Goal: Task Accomplishment & Management: Complete application form

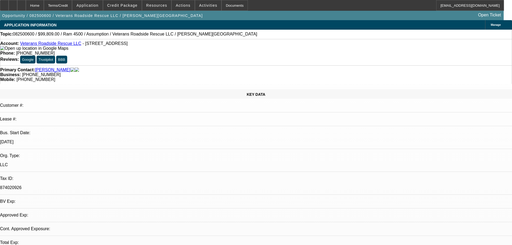
select select "0"
select select "2"
select select "0.1"
select select "4"
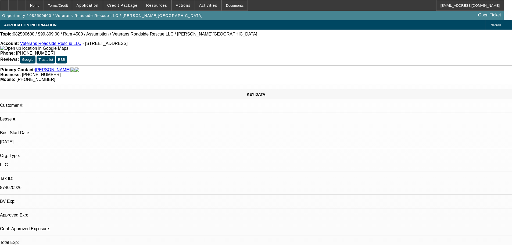
select select "0"
select select "2"
select select "0.1"
select select "4"
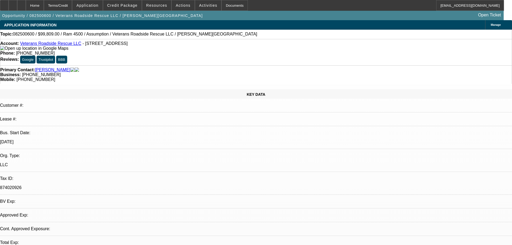
select select "0"
select select "2"
select select "0.1"
select select "4"
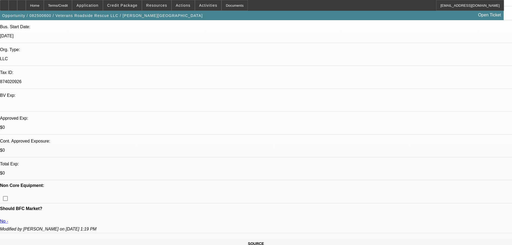
scroll to position [107, 0]
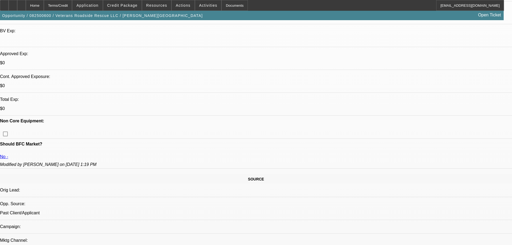
scroll to position [215, 0]
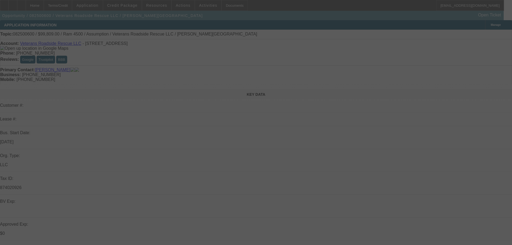
select select "0"
select select "2"
select select "0.1"
select select "4"
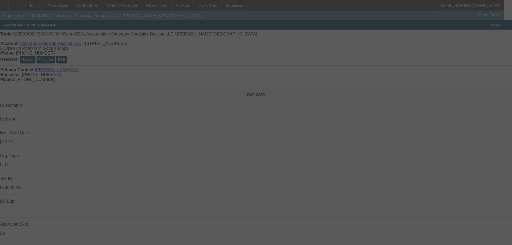
select select "0"
select select "2"
select select "0.1"
select select "4"
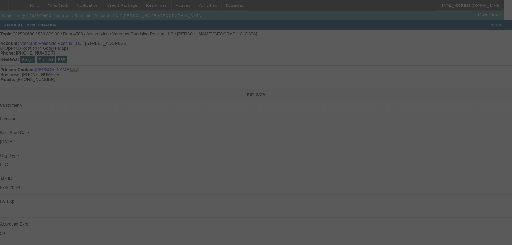
select select "0"
select select "2"
select select "0.1"
select select "4"
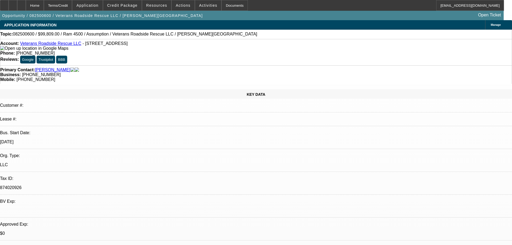
click at [66, 46] on link "Veterans Roadside Rescue LLC" at bounding box center [50, 43] width 61 height 5
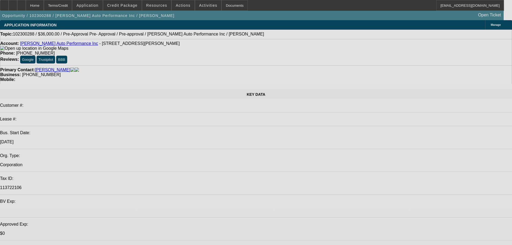
select select "0"
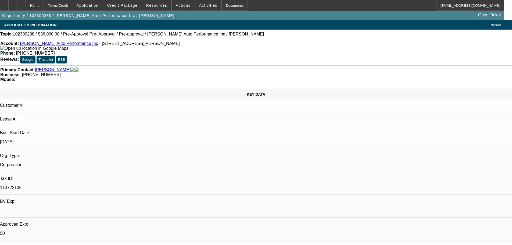
select select "2"
select select "0"
select select "6"
select select "0"
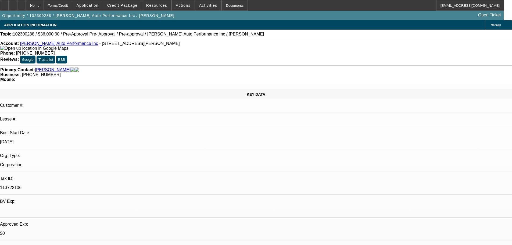
select select "2"
select select "0"
select select "6"
select select "0"
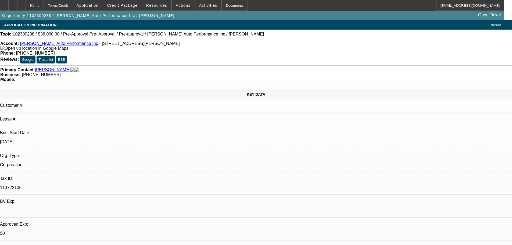
select select "0"
select select "3"
select select "0.1"
select select "4"
select select "0"
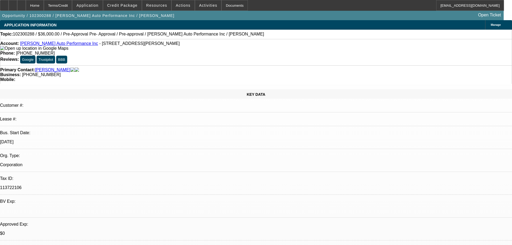
select select "0"
select select "3"
select select "0.1"
select select "4"
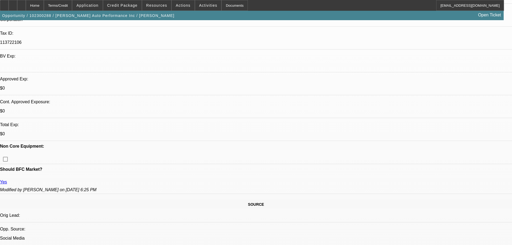
scroll to position [161, 0]
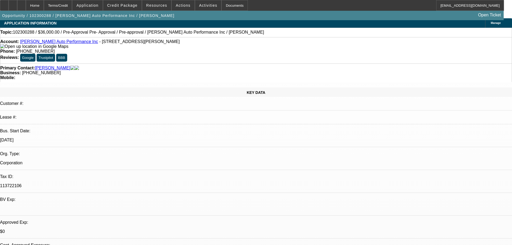
scroll to position [0, 0]
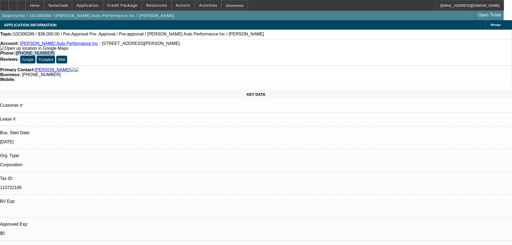
drag, startPoint x: 212, startPoint y: 44, endPoint x: 187, endPoint y: 47, distance: 25.2
click at [187, 51] on div "Phone: (410) 710-4056" at bounding box center [255, 53] width 511 height 5
copy div "(410) 710-4056"
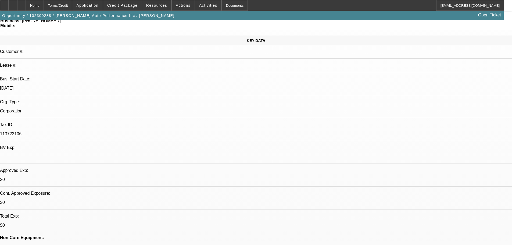
scroll to position [125, 0]
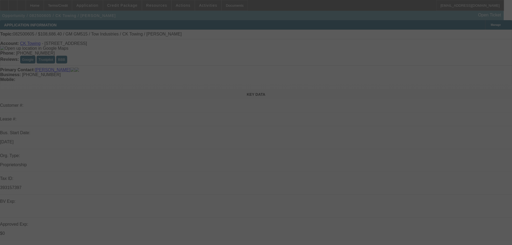
select select "0"
select select "2"
select select "0.1"
select select "4"
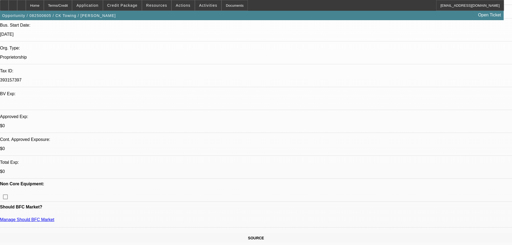
scroll to position [161, 0]
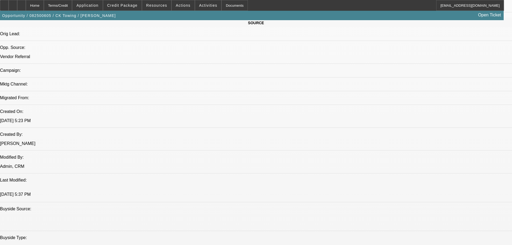
scroll to position [322, 0]
drag, startPoint x: 100, startPoint y: 66, endPoint x: 112, endPoint y: 65, distance: 11.9
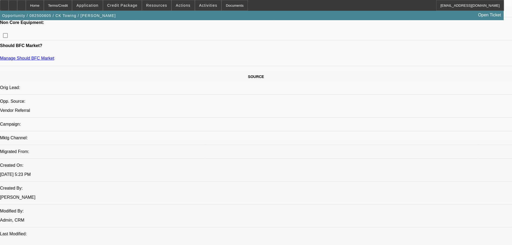
scroll to position [215, 0]
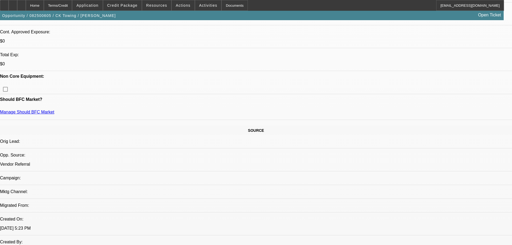
drag, startPoint x: 35, startPoint y: 89, endPoint x: 11, endPoint y: 92, distance: 24.3
drag, startPoint x: 8, startPoint y: 90, endPoint x: 41, endPoint y: 89, distance: 32.5
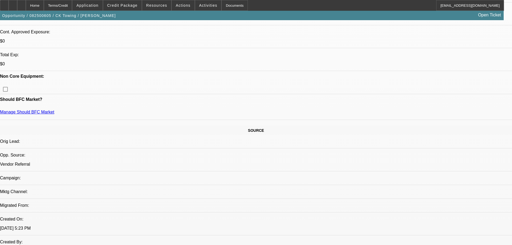
drag, startPoint x: 69, startPoint y: 90, endPoint x: 42, endPoint y: 91, distance: 26.3
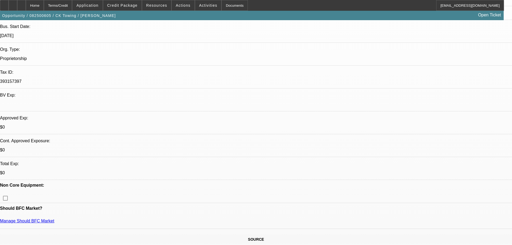
scroll to position [107, 0]
drag, startPoint x: 161, startPoint y: 149, endPoint x: 117, endPoint y: 148, distance: 44.9
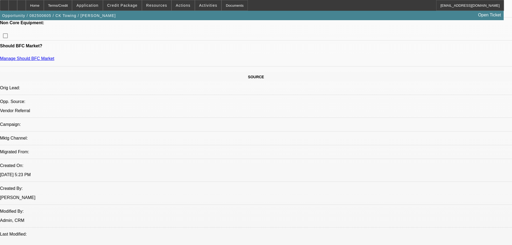
scroll to position [269, 0]
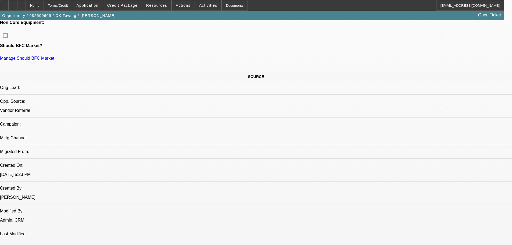
drag, startPoint x: 434, startPoint y: 126, endPoint x: 386, endPoint y: 127, distance: 47.8
drag, startPoint x: 347, startPoint y: 128, endPoint x: 428, endPoint y: 130, distance: 80.6
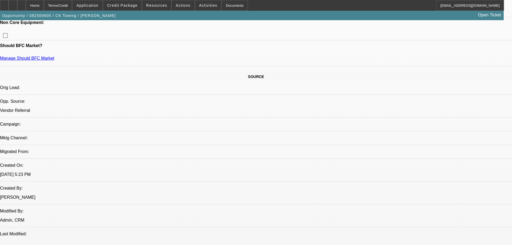
drag, startPoint x: 431, startPoint y: 127, endPoint x: 348, endPoint y: 127, distance: 83.3
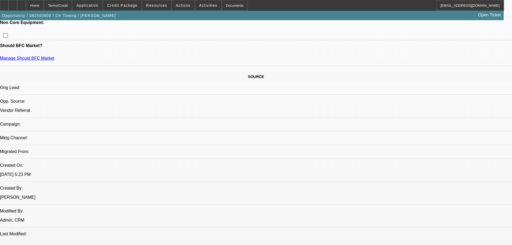
drag, startPoint x: 347, startPoint y: 128, endPoint x: 439, endPoint y: 131, distance: 92.0
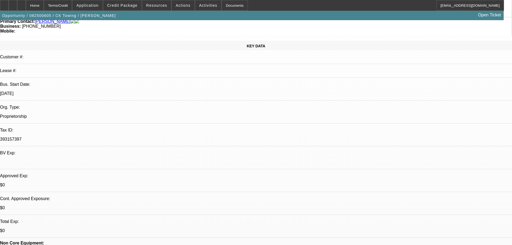
scroll to position [0, 0]
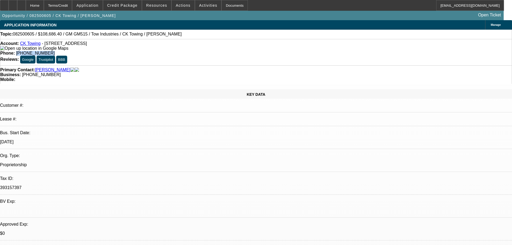
drag, startPoint x: 213, startPoint y: 44, endPoint x: 192, endPoint y: 46, distance: 21.0
click at [188, 51] on div "Phone: (951) 334-9655" at bounding box center [255, 53] width 511 height 5
copy span "(951) 334-9655"
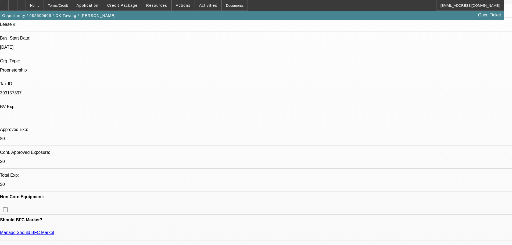
scroll to position [107, 0]
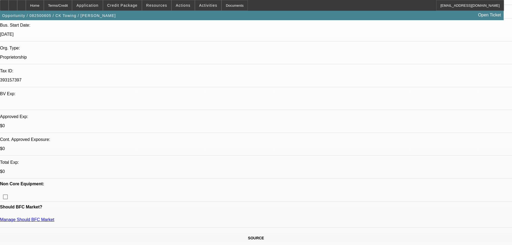
click at [202, 5] on span "Activities" at bounding box center [208, 5] width 18 height 4
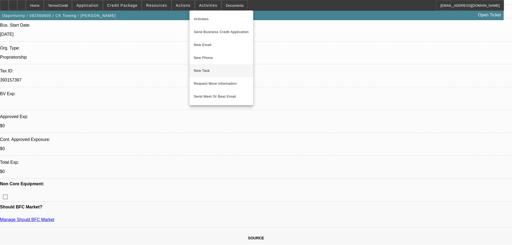
click at [209, 71] on span "New Task" at bounding box center [221, 70] width 55 height 6
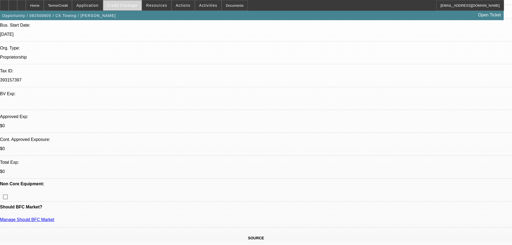
click at [118, 3] on span "Credit Package" at bounding box center [122, 5] width 30 height 4
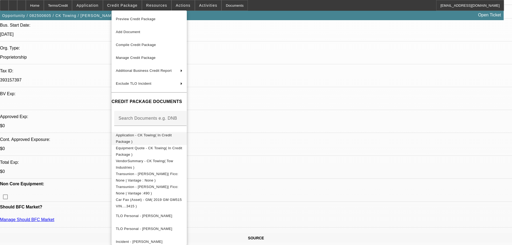
click at [171, 136] on span "Application - CK Towing( In Credit Package )" at bounding box center [144, 138] width 56 height 10
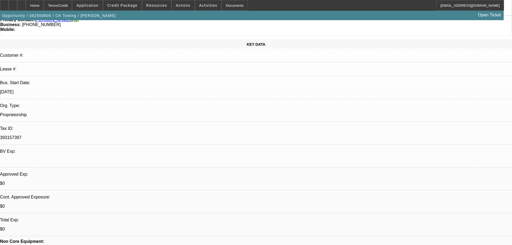
scroll to position [0, 0]
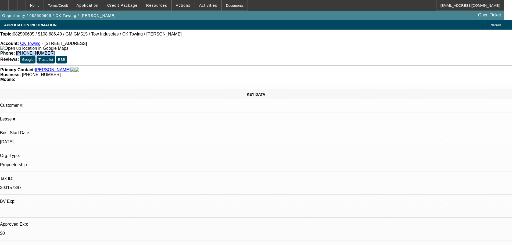
copy span "(951) 334-9655"
click at [491, 24] on span "Manage" at bounding box center [496, 24] width 10 height 3
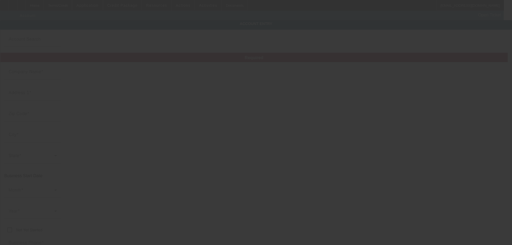
type input "CK Towing"
type input "33165 Enderlein St"
type input "92595"
type input "Wildomar"
type input "(951) 334-9655"
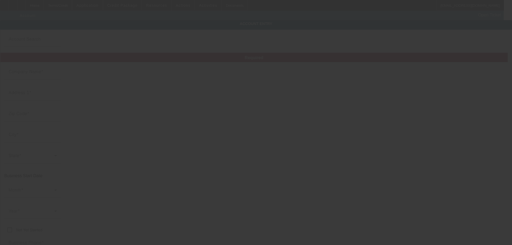
type input "393157397"
type input "8/21/2025"
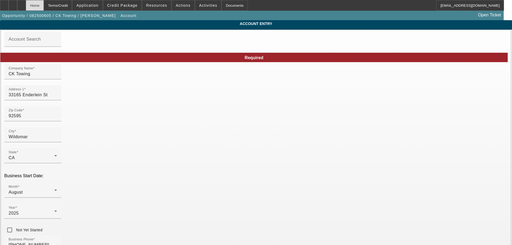
click at [40, 4] on div "Home" at bounding box center [35, 5] width 18 height 11
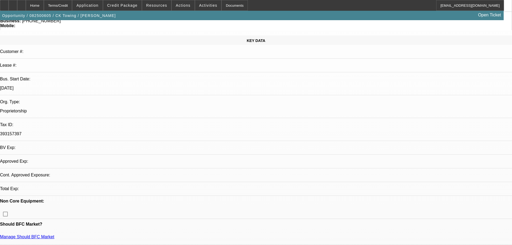
select select "0"
select select "2"
select select "0.1"
select select "4"
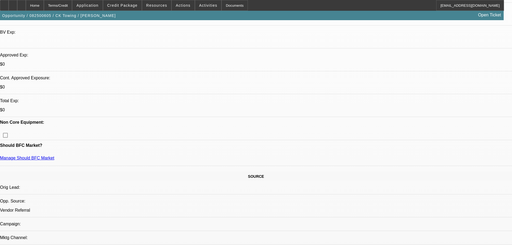
scroll to position [107, 0]
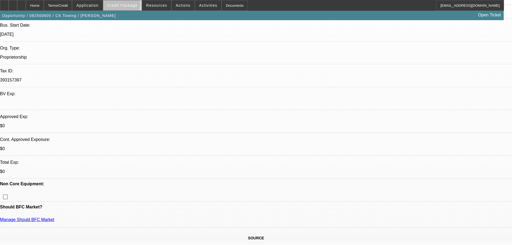
click at [130, 6] on span "Credit Package" at bounding box center [122, 5] width 30 height 4
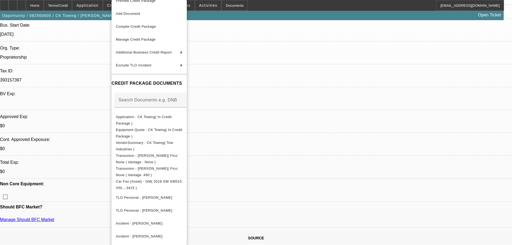
click at [84, 30] on div at bounding box center [256, 122] width 512 height 245
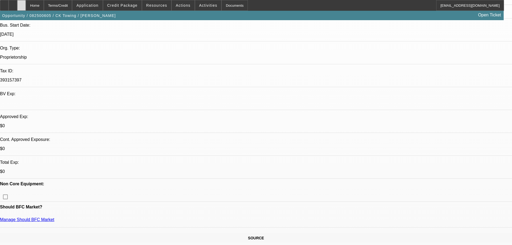
click at [21, 3] on icon at bounding box center [21, 3] width 0 height 0
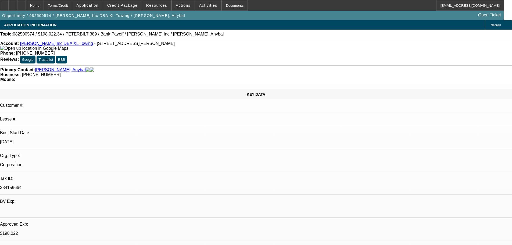
select select "0"
select select "2"
select select "0.15"
select select "4"
select select "0"
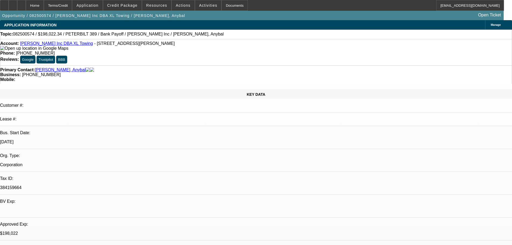
select select "2"
select select "0.15"
select select "4"
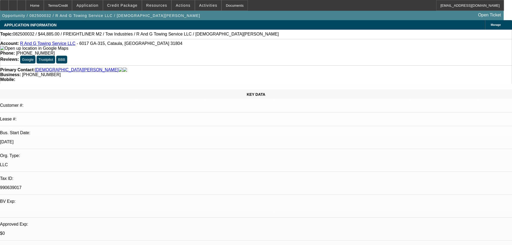
select select "0"
select select "2"
select select "0.1"
select select "4"
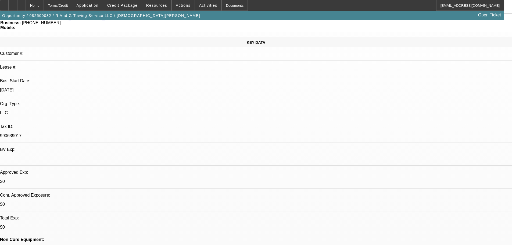
scroll to position [54, 0]
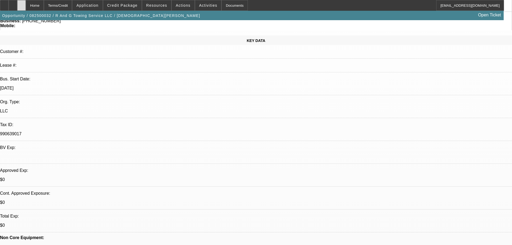
click at [26, 8] on div at bounding box center [21, 5] width 9 height 11
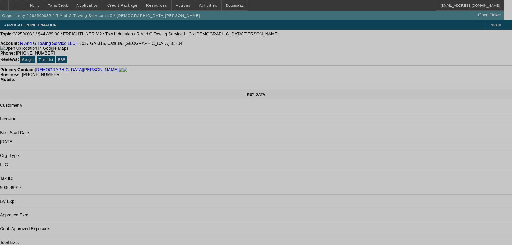
select select "0"
select select "2"
select select "0.1"
select select "4"
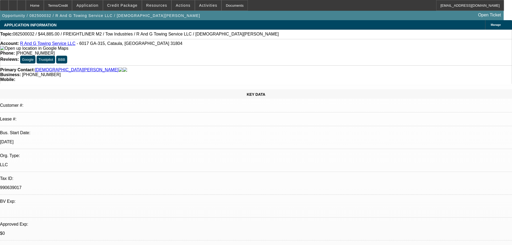
scroll to position [54, 0]
click at [117, 5] on span "Credit Package" at bounding box center [122, 5] width 30 height 4
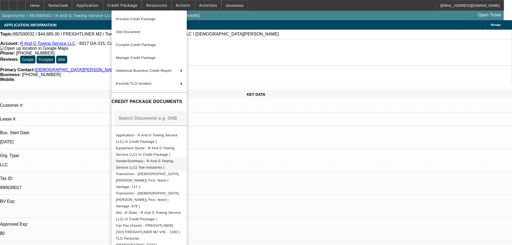
scroll to position [70, 0]
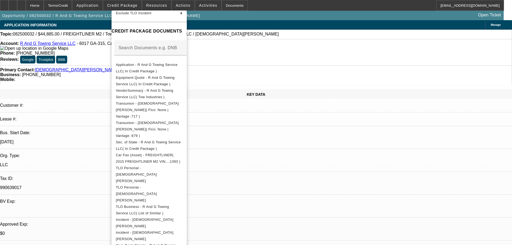
click at [486, 34] on div at bounding box center [256, 122] width 512 height 245
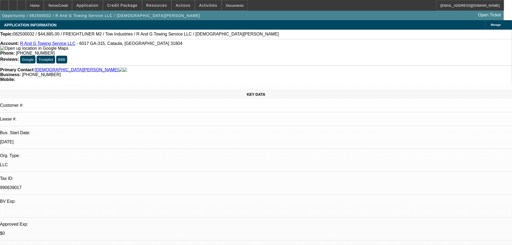
scroll to position [0, 0]
click at [53, 45] on link "R And G Towing Service LLC" at bounding box center [47, 43] width 55 height 5
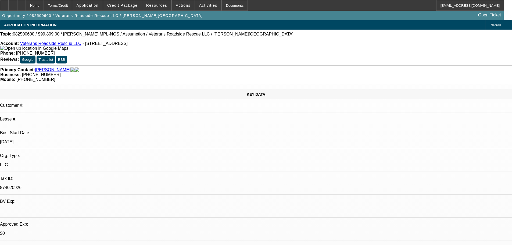
select select "0"
select select "2"
select select "0.1"
select select "4"
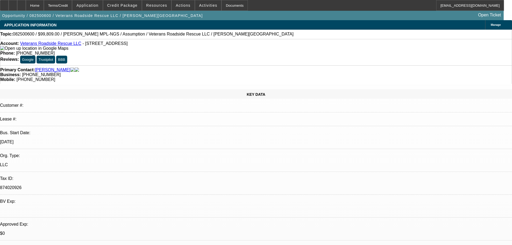
scroll to position [54, 0]
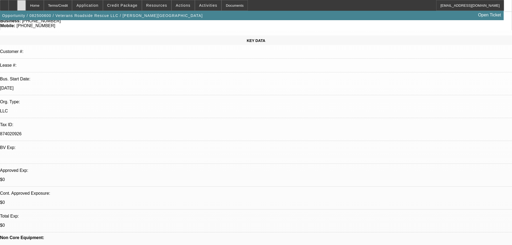
click at [26, 8] on div at bounding box center [21, 5] width 9 height 11
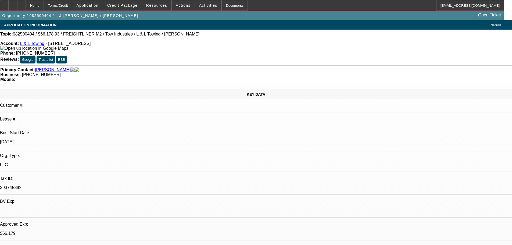
select select "0"
select select "2"
select select "0.1"
select select "4"
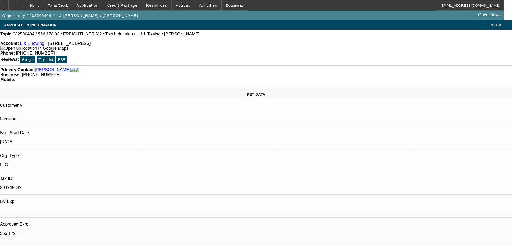
select select "0"
select select "2"
select select "0.1"
select select "4"
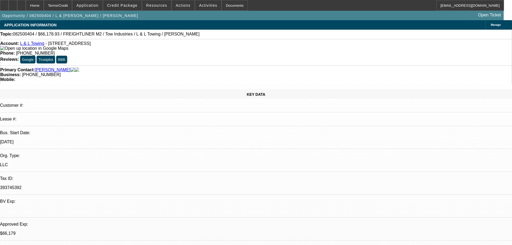
select select "0"
select select "2"
select select "0.1"
select select "4"
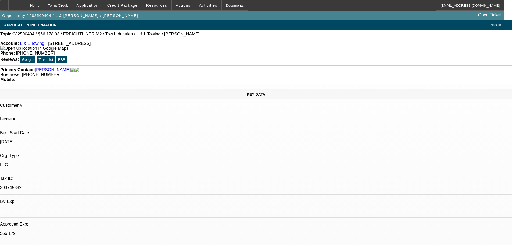
select select "0.15"
select select "2"
select select "0.1"
select select "4"
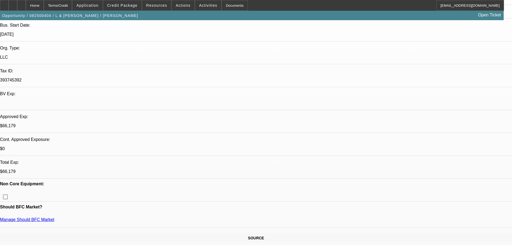
scroll to position [54, 0]
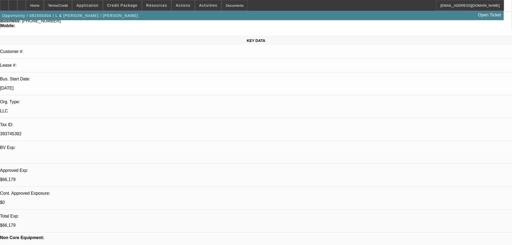
drag, startPoint x: 139, startPoint y: 107, endPoint x: 120, endPoint y: 108, distance: 18.5
drag, startPoint x: 118, startPoint y: 107, endPoint x: 159, endPoint y: 113, distance: 41.5
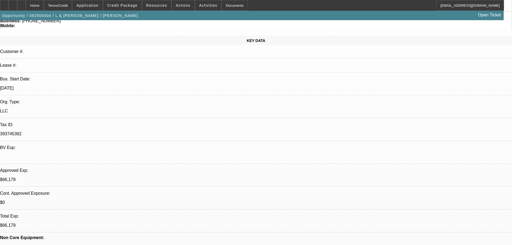
drag, startPoint x: 141, startPoint y: 106, endPoint x: 118, endPoint y: 109, distance: 23.0
drag, startPoint x: 119, startPoint y: 107, endPoint x: 155, endPoint y: 107, distance: 36.0
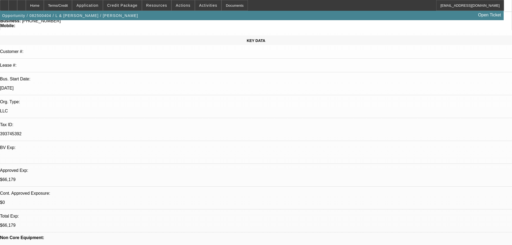
drag, startPoint x: 143, startPoint y: 107, endPoint x: 116, endPoint y: 110, distance: 27.5
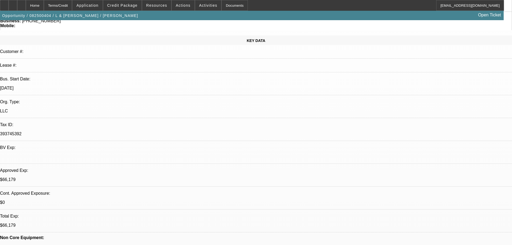
drag, startPoint x: 118, startPoint y: 107, endPoint x: 151, endPoint y: 109, distance: 32.5
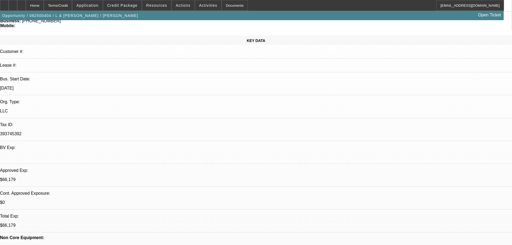
drag, startPoint x: 143, startPoint y: 107, endPoint x: 116, endPoint y: 109, distance: 27.0
drag, startPoint x: 116, startPoint y: 107, endPoint x: 158, endPoint y: 109, distance: 41.7
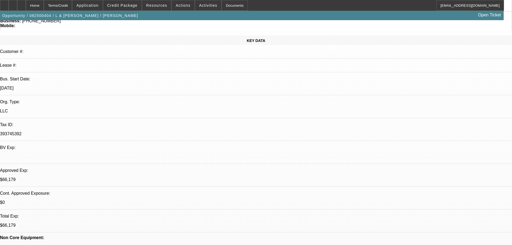
drag, startPoint x: 139, startPoint y: 107, endPoint x: 118, endPoint y: 110, distance: 21.1
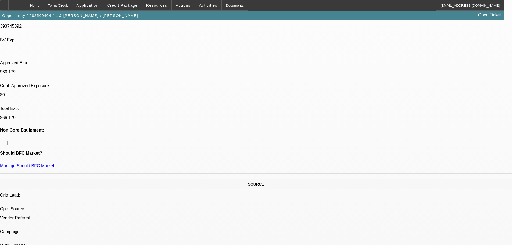
scroll to position [107, 0]
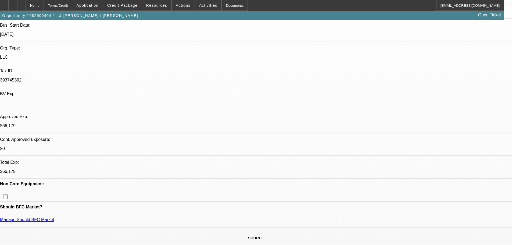
drag, startPoint x: 143, startPoint y: 54, endPoint x: 133, endPoint y: 54, distance: 9.7
drag, startPoint x: 134, startPoint y: 53, endPoint x: 140, endPoint y: 54, distance: 6.5
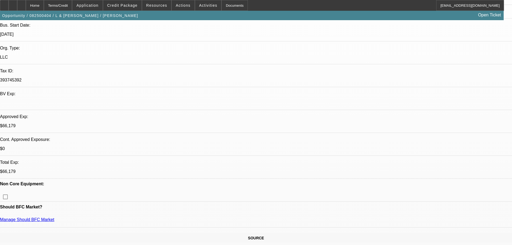
drag, startPoint x: 142, startPoint y: 54, endPoint x: 134, endPoint y: 55, distance: 7.5
drag, startPoint x: 134, startPoint y: 54, endPoint x: 145, endPoint y: 54, distance: 10.8
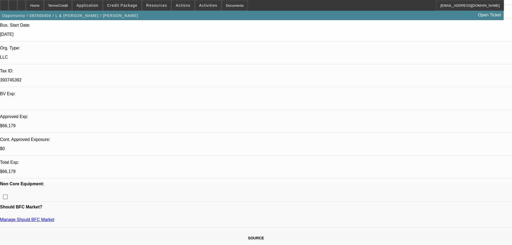
drag, startPoint x: 144, startPoint y: 54, endPoint x: 134, endPoint y: 54, distance: 10.5
drag, startPoint x: 134, startPoint y: 54, endPoint x: 146, endPoint y: 55, distance: 11.8
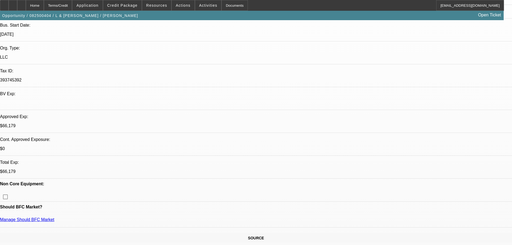
drag, startPoint x: 142, startPoint y: 54, endPoint x: 134, endPoint y: 53, distance: 8.1
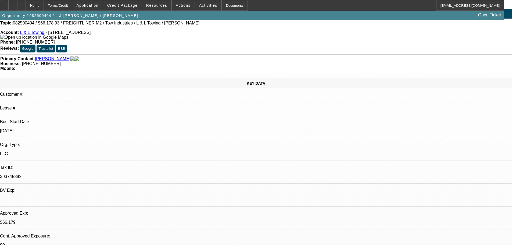
scroll to position [0, 0]
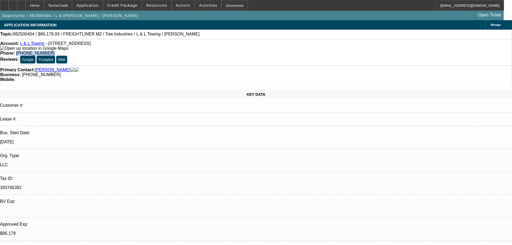
drag, startPoint x: 188, startPoint y: 46, endPoint x: 213, endPoint y: 45, distance: 25.5
click at [218, 48] on div "Account: L & L Towing - 1412 N Grand Ave, Covina, CA 91724 Phone: (323) 807-564…" at bounding box center [256, 52] width 512 height 26
copy span "(323) 807-5648"
click at [130, 9] on span at bounding box center [122, 5] width 38 height 13
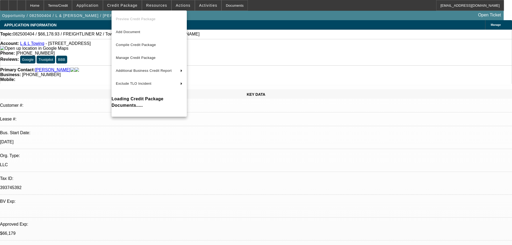
click at [59, 63] on div at bounding box center [256, 122] width 512 height 245
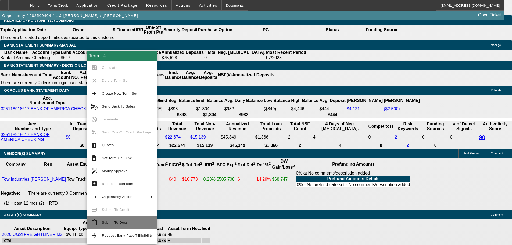
scroll to position [914, 0]
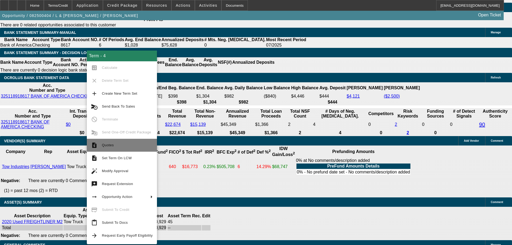
click at [124, 146] on span "Quotes" at bounding box center [127, 145] width 51 height 6
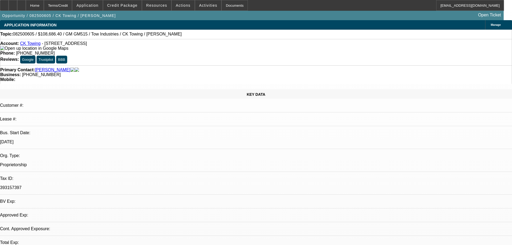
select select "0"
select select "2"
select select "0.1"
select select "4"
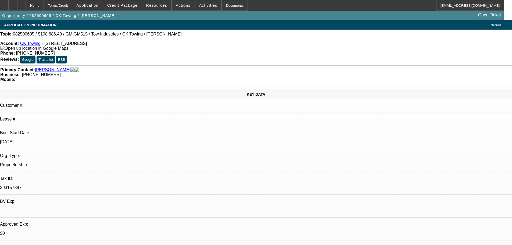
drag, startPoint x: 377, startPoint y: 145, endPoint x: 405, endPoint y: 143, distance: 28.2
copy div "951) 757-0603"
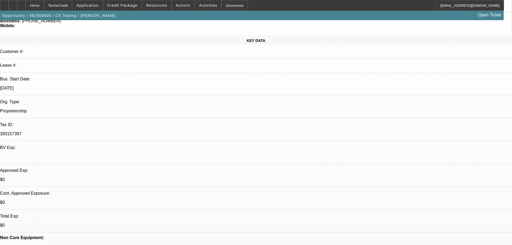
scroll to position [161, 0]
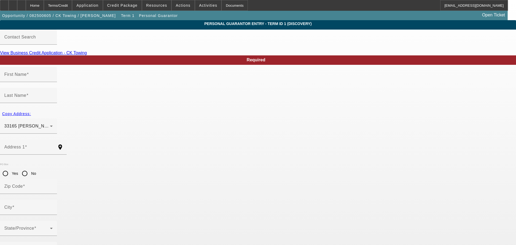
type input "William"
type input "Barry"
type input "7940 N Rambling lc"
radio input "true"
type input "86312"
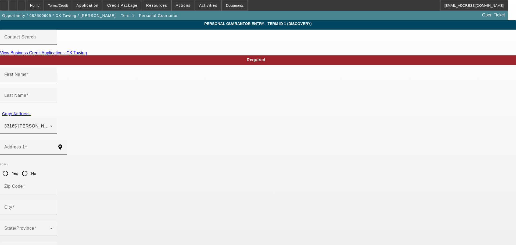
type input "Prescott Valley"
type input "(951) 334-9655"
type input "0"
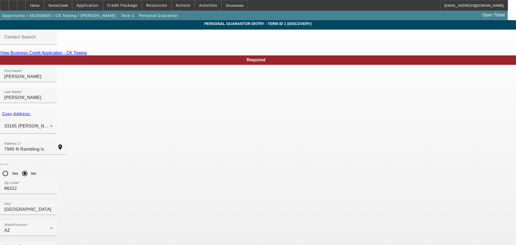
drag, startPoint x: 130, startPoint y: 212, endPoint x: 124, endPoint y: 216, distance: 7.7
drag, startPoint x: 130, startPoint y: 213, endPoint x: 124, endPoint y: 215, distance: 6.1
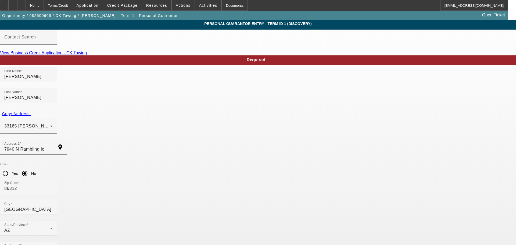
drag, startPoint x: 131, startPoint y: 212, endPoint x: 124, endPoint y: 213, distance: 7.2
drag, startPoint x: 111, startPoint y: 213, endPoint x: 104, endPoint y: 213, distance: 7.5
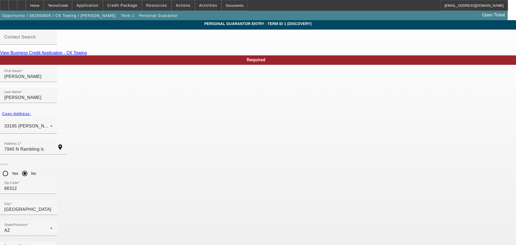
drag, startPoint x: 104, startPoint y: 212, endPoint x: 113, endPoint y: 207, distance: 9.9
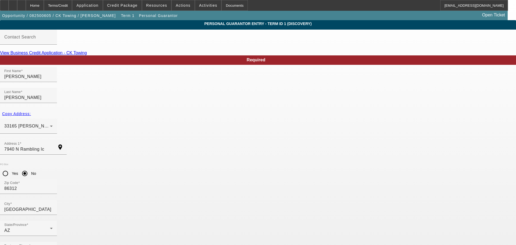
type input "564-90-6508"
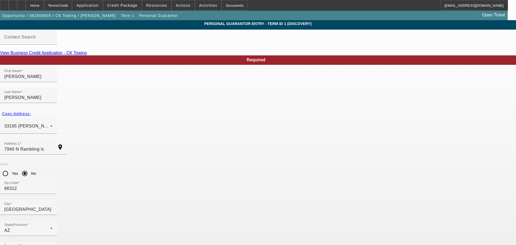
type input "audrey.barry624@gmail.com"
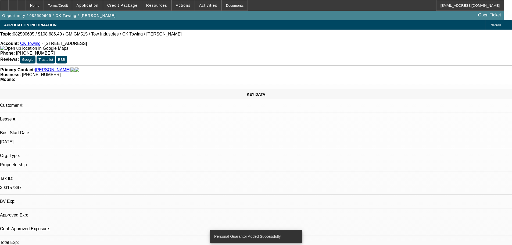
select select "0"
select select "2"
select select "0.1"
select select "4"
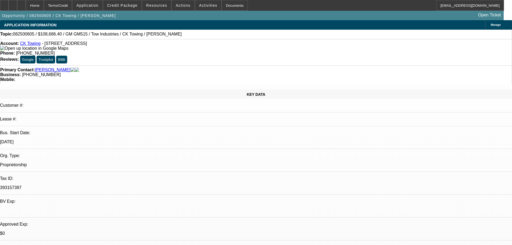
drag, startPoint x: 376, startPoint y: 117, endPoint x: 405, endPoint y: 116, distance: 29.1
copy div "(951) 757-0603"
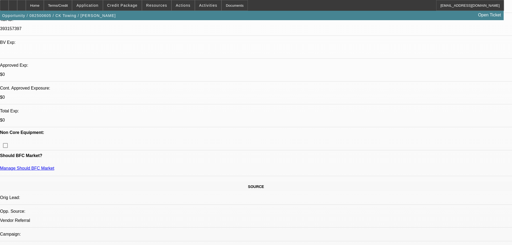
scroll to position [161, 0]
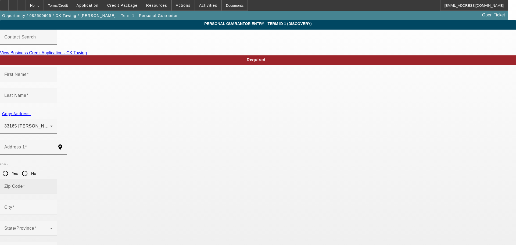
type input "William"
type input "Barry"
type input "7940 N Rambling lc"
radio input "true"
type input "86312"
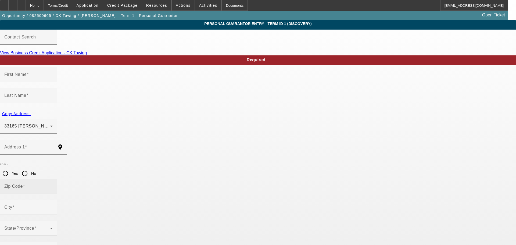
type input "Prescott Valley"
type input "(951) 334-9655"
type input "0"
type input "564-90-6508"
type input "audrey.barry624@gmail.com"
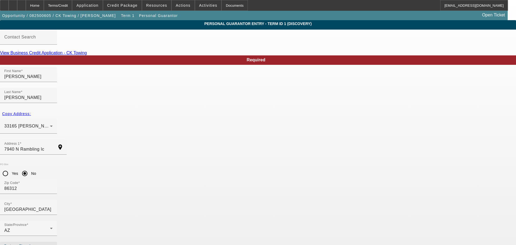
drag, startPoint x: 127, startPoint y: 194, endPoint x: 50, endPoint y: 198, distance: 77.0
paste input "757-0603"
type input "(951) 757-0603"
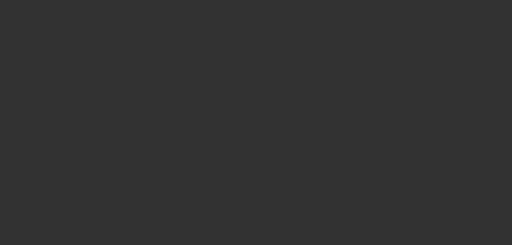
select select "0"
select select "2"
select select "0.1"
select select "4"
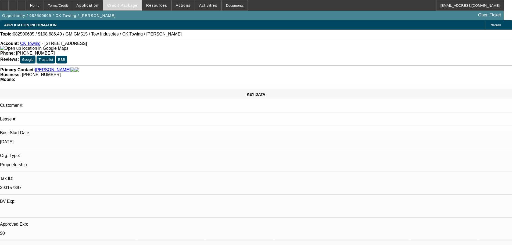
click at [118, 7] on span "Credit Package" at bounding box center [122, 5] width 30 height 4
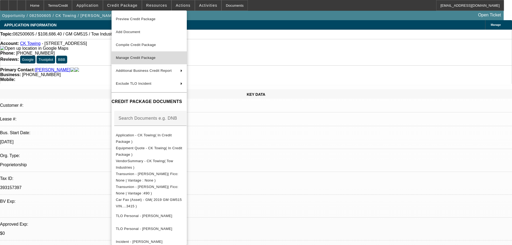
click at [159, 54] on button "Manage Credit Package" at bounding box center [149, 57] width 75 height 13
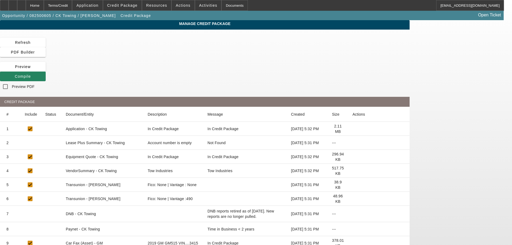
scroll to position [59, 0]
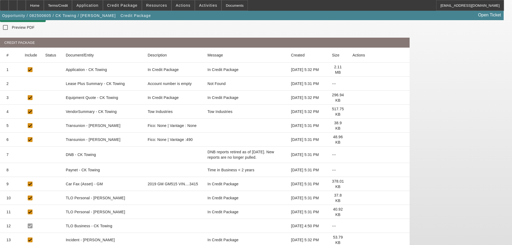
click at [352, 125] on icon at bounding box center [352, 125] width 0 height 0
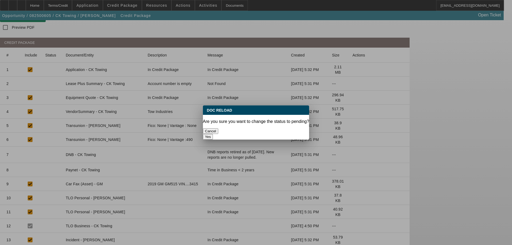
click at [213, 134] on button "Yes" at bounding box center [208, 137] width 10 height 6
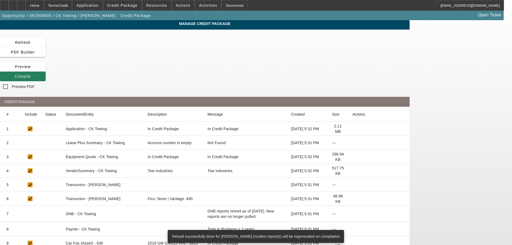
click at [15, 74] on icon at bounding box center [15, 76] width 0 height 4
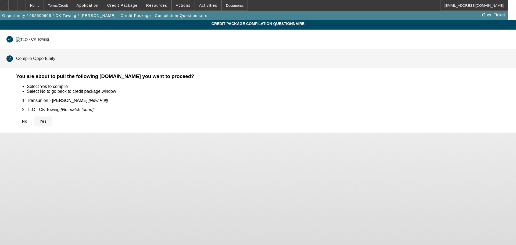
click at [47, 119] on span "Yes" at bounding box center [42, 121] width 7 height 4
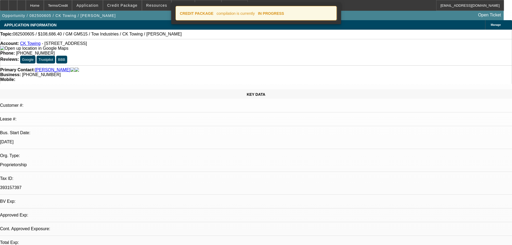
select select "0"
select select "2"
select select "0.1"
select select "4"
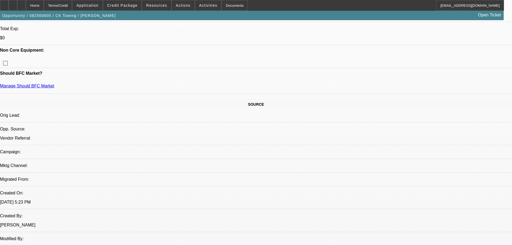
scroll to position [215, 0]
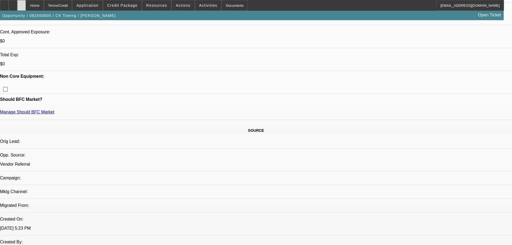
click at [26, 4] on div at bounding box center [21, 5] width 9 height 11
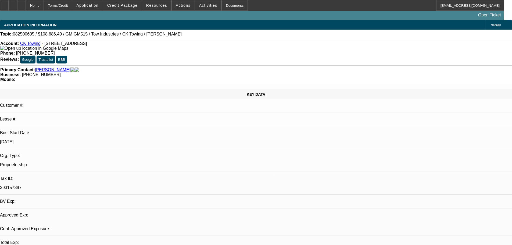
select select "0"
select select "2"
select select "0.1"
select select "4"
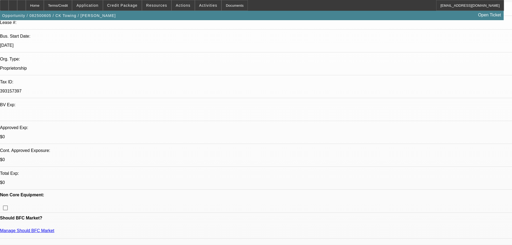
scroll to position [107, 0]
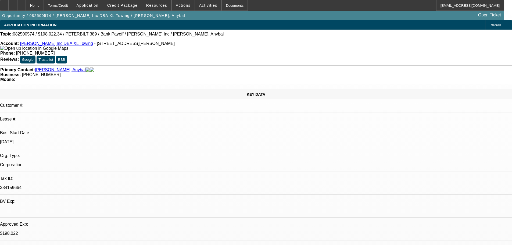
select select "0"
select select "2"
select select "0.15"
select select "4"
select select "0"
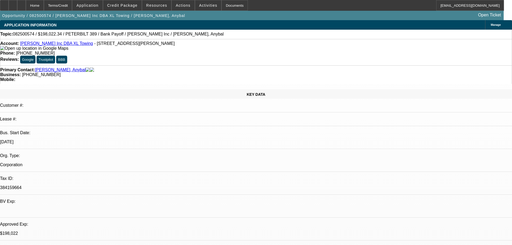
select select "2"
select select "0.15"
select select "4"
click at [17, 2] on div at bounding box center [13, 5] width 9 height 11
click at [26, 9] on div at bounding box center [21, 5] width 9 height 11
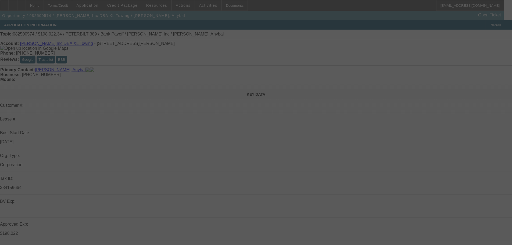
select select "0"
select select "2"
select select "0.15"
select select "4"
select select "0"
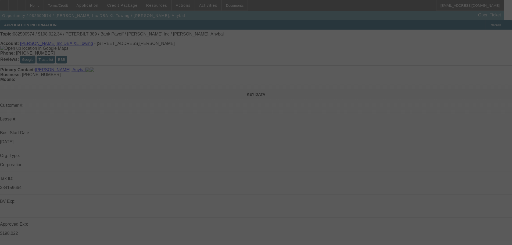
select select "2"
select select "0.15"
select select "4"
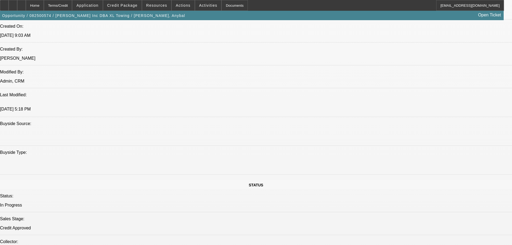
scroll to position [376, 0]
